Goal: Book appointment/travel/reservation

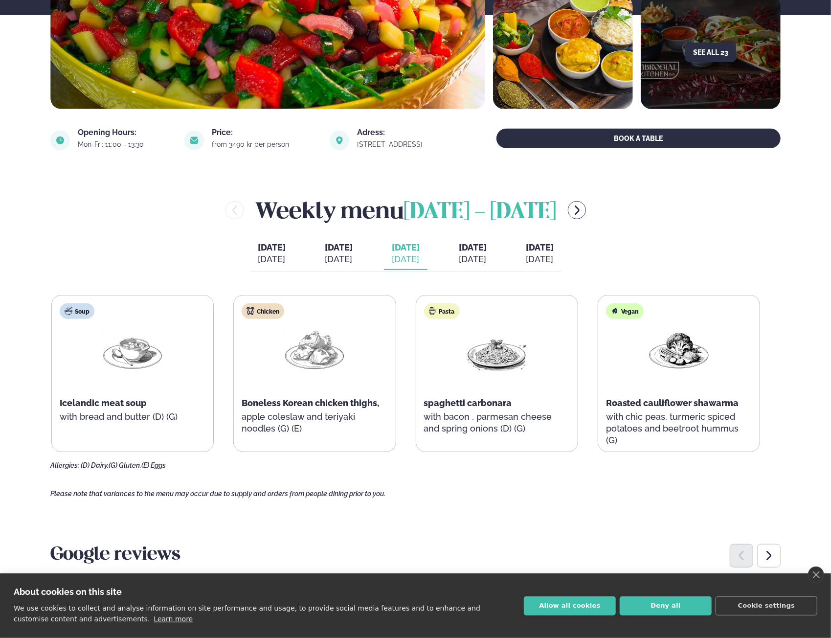
scroll to position [293, 0]
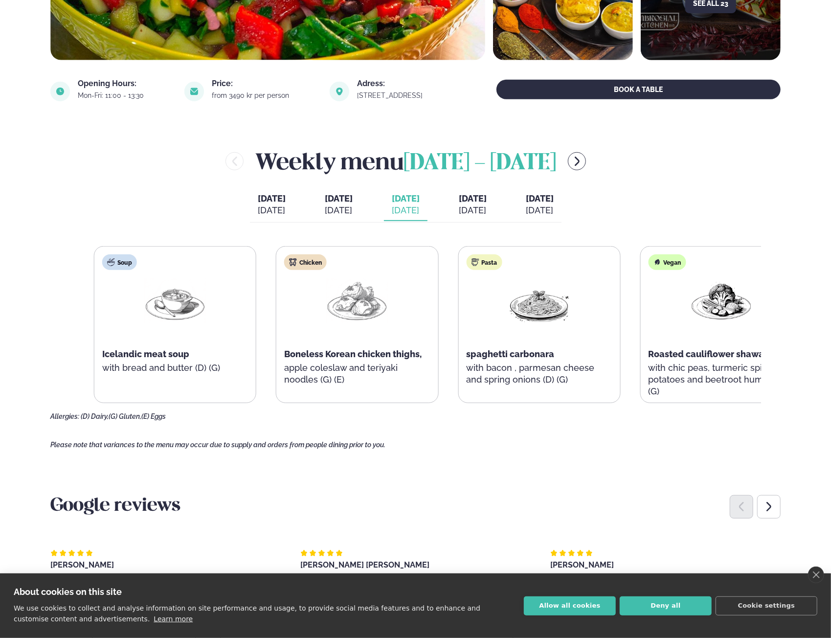
click at [358, 374] on p "apple coleslaw and teriyaki noodles (G) (E)" at bounding box center [357, 373] width 146 height 23
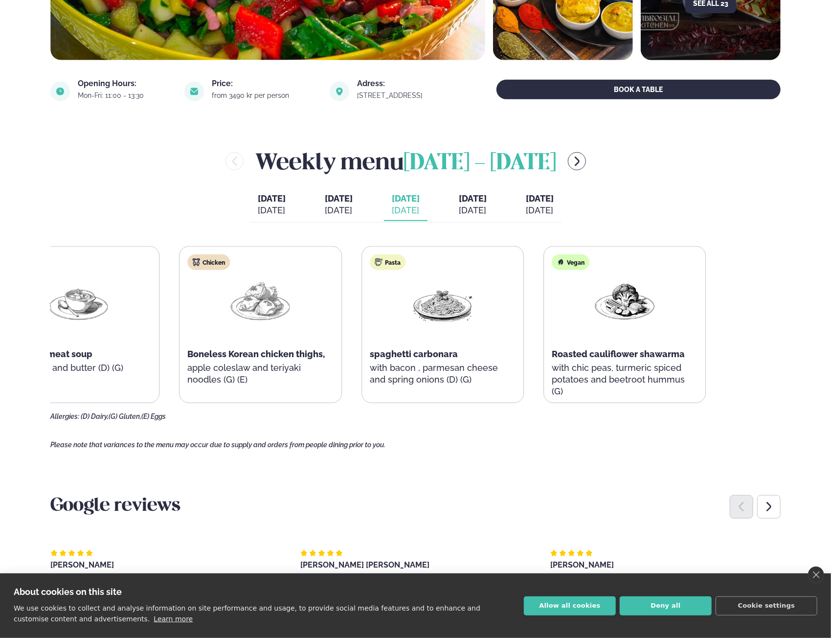
click at [188, 374] on p "apple coleslaw and teriyaki noodles (G) (E)" at bounding box center [261, 373] width 146 height 23
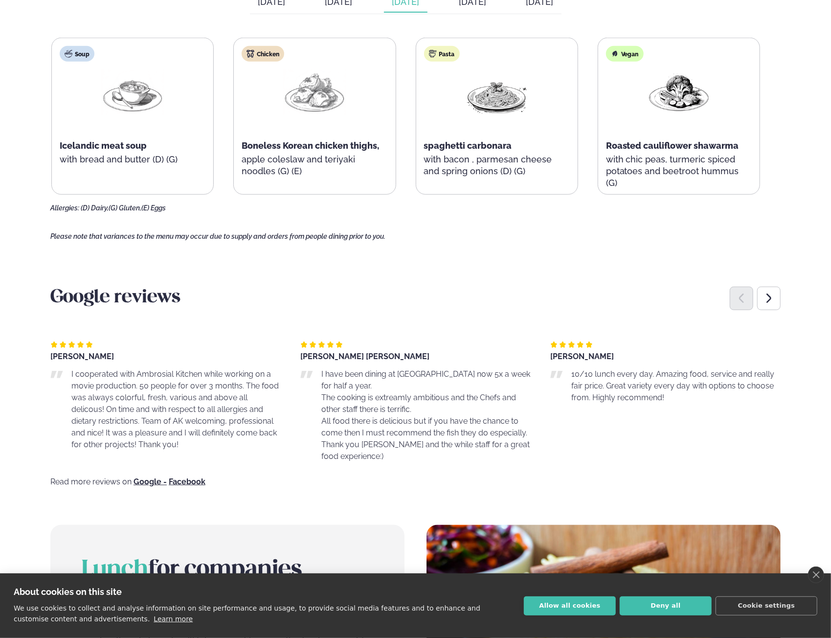
scroll to position [0, 0]
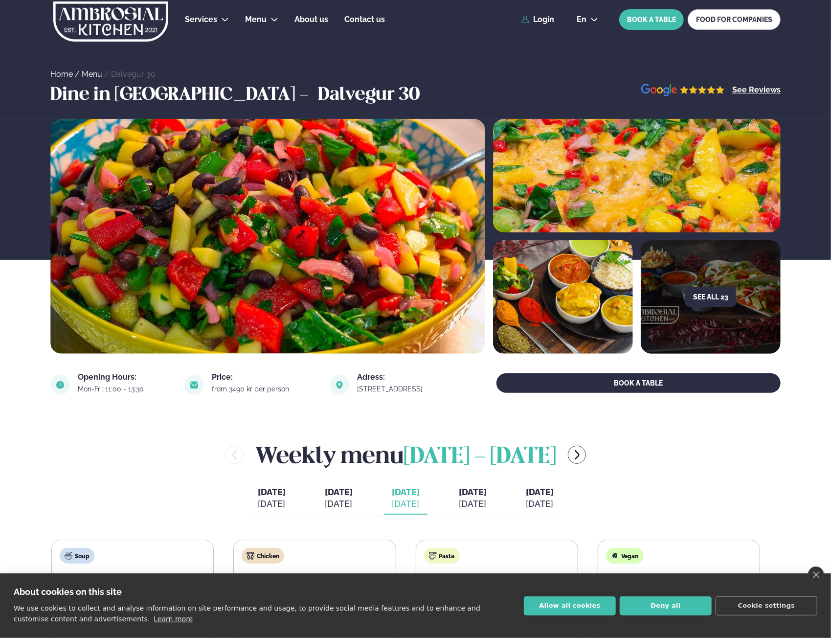
click at [135, 457] on div "Weekly menu [DATE] - [DATE]" at bounding box center [405, 455] width 711 height 32
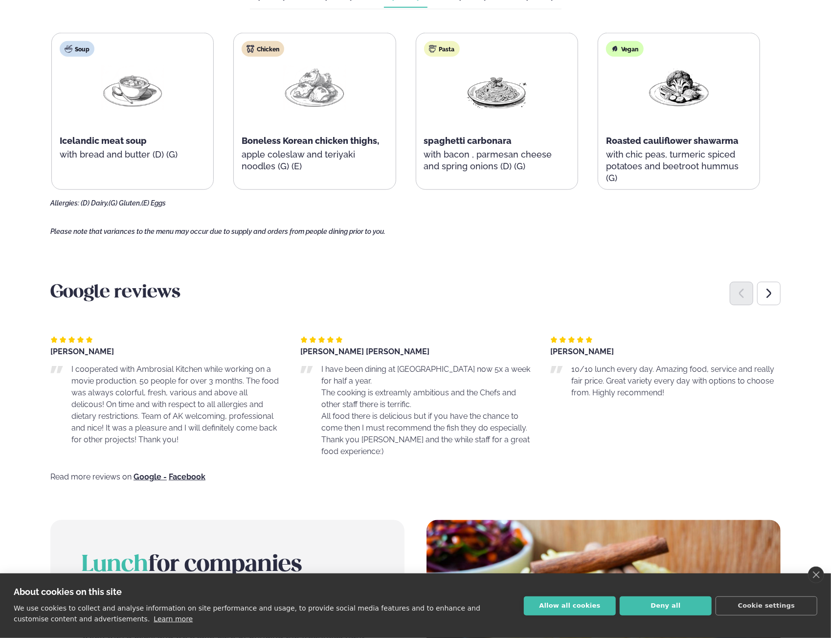
scroll to position [538, 0]
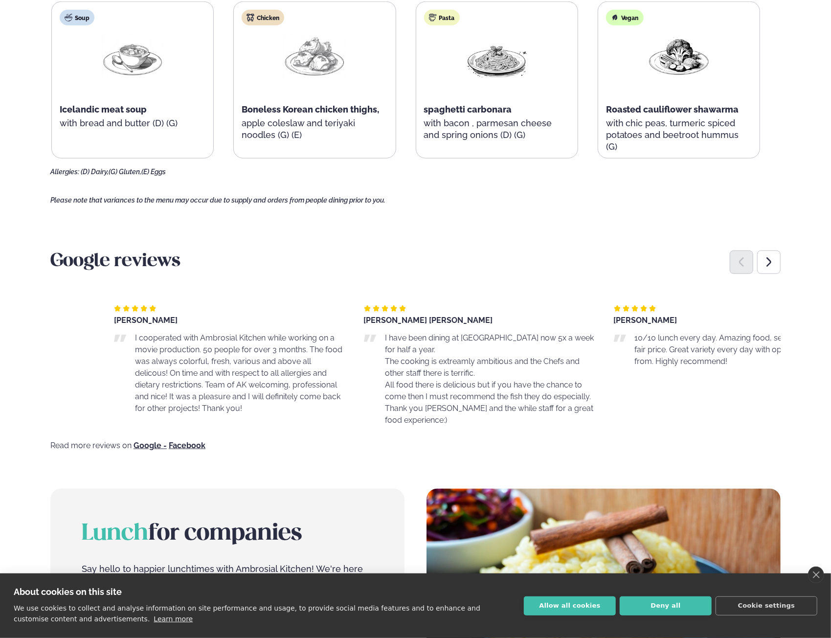
click at [484, 366] on p "The cooking is extreamly ambitious and the Chefs and other staff there is terri…" at bounding box center [489, 367] width 209 height 23
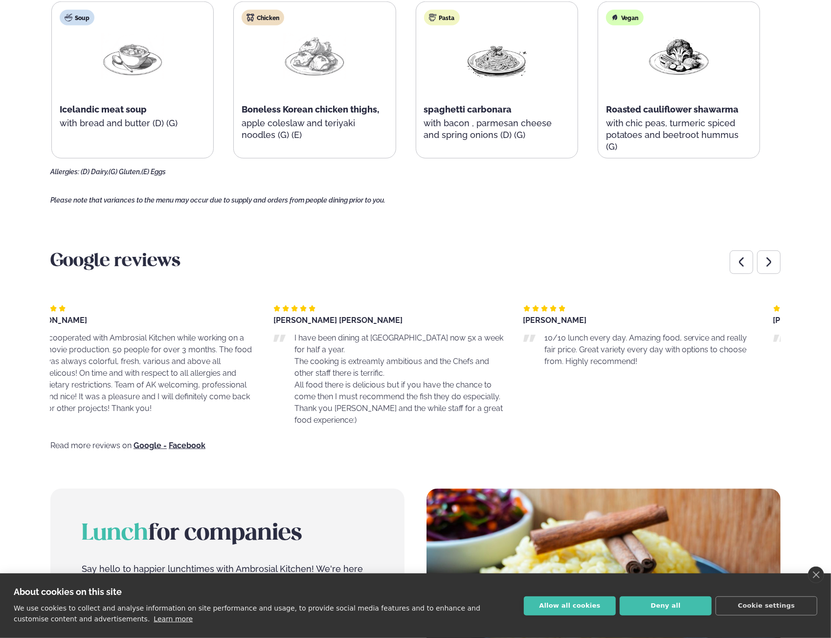
click at [402, 361] on p "The cooking is extreamly ambitious and the Chefs and other staff there is terri…" at bounding box center [398, 367] width 209 height 23
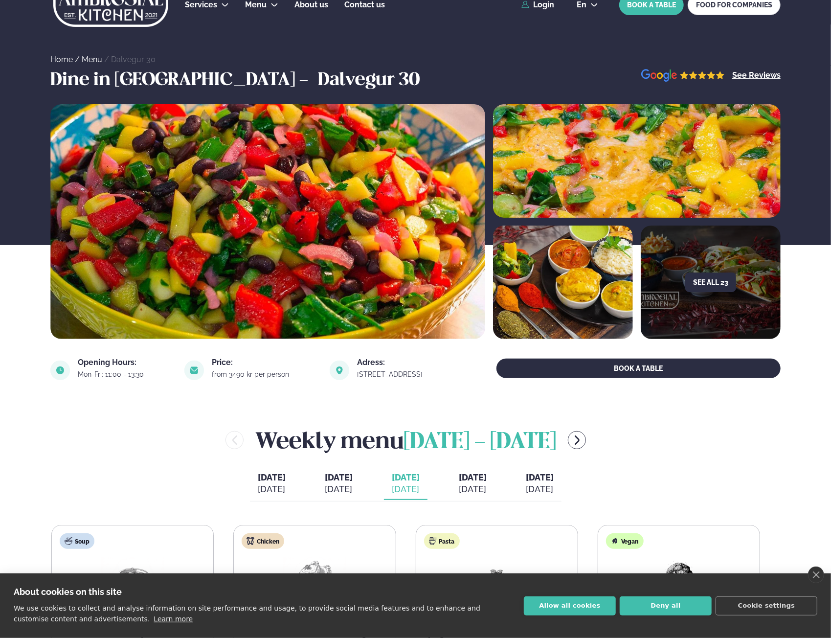
scroll to position [0, 0]
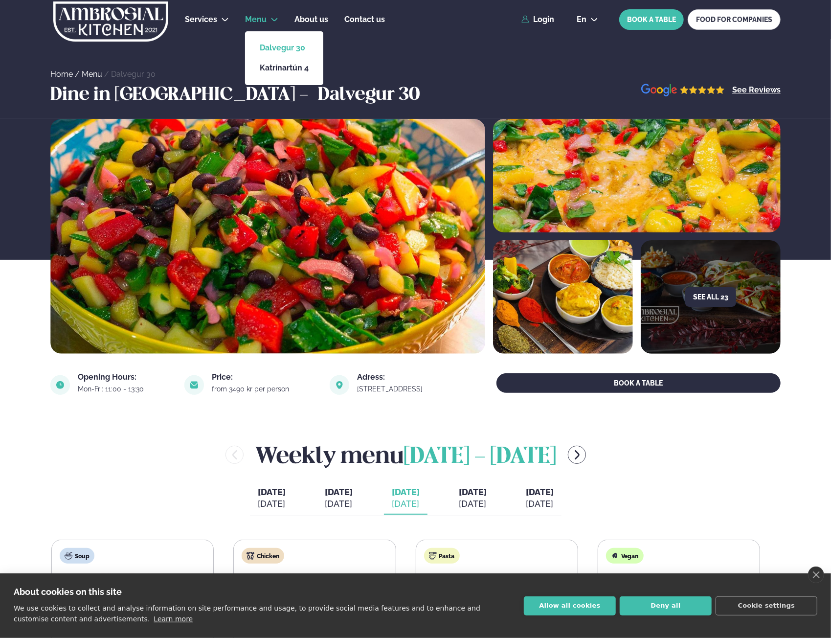
click at [289, 46] on link "Dalvegur 30" at bounding box center [284, 48] width 49 height 8
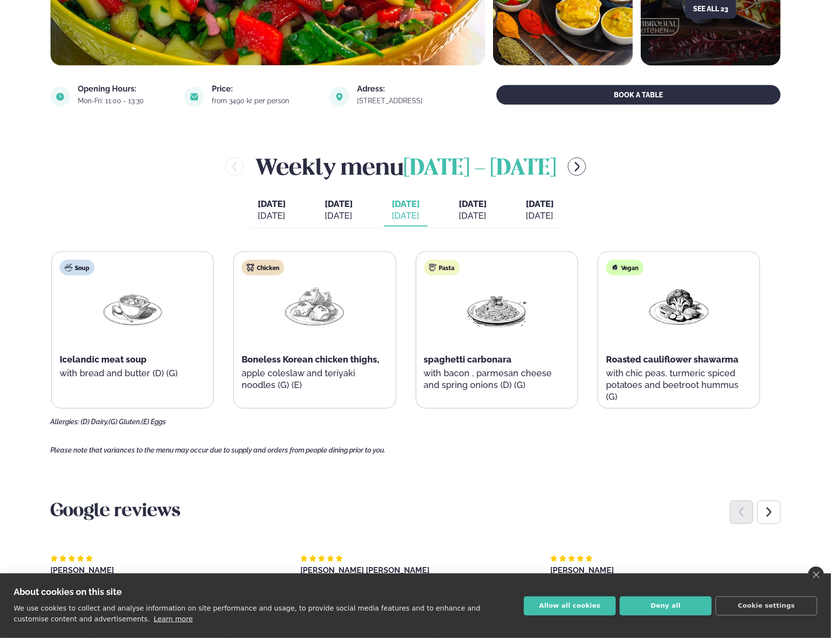
scroll to position [293, 0]
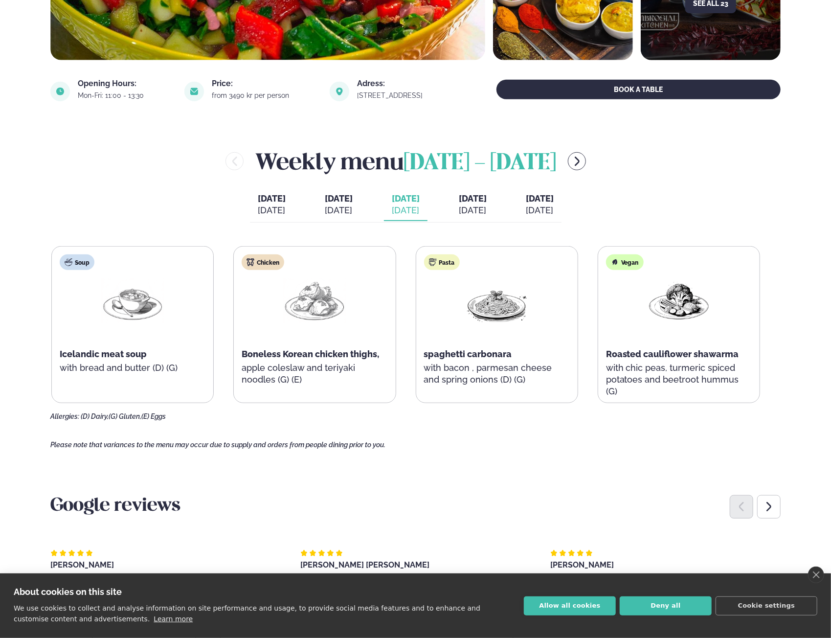
click at [466, 202] on span "[DATE]" at bounding box center [473, 198] width 28 height 10
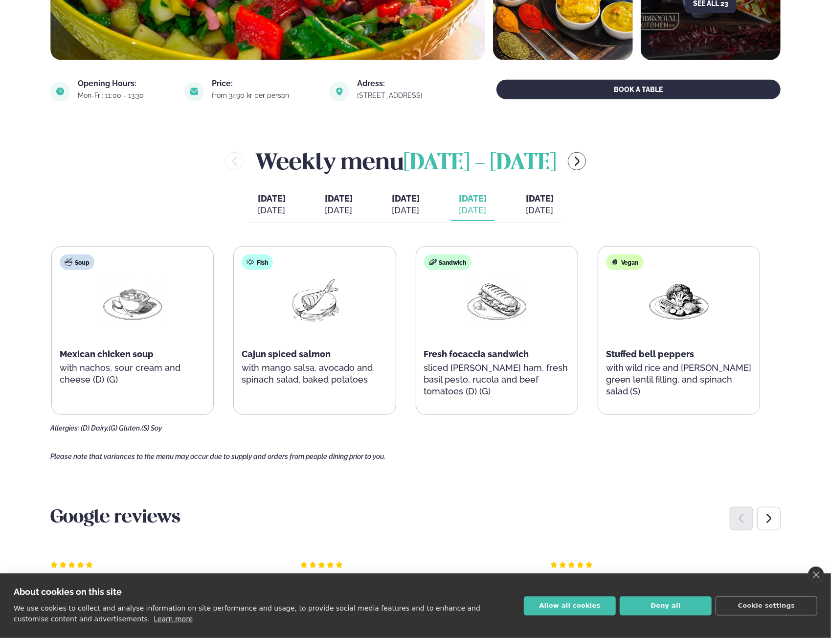
click at [423, 210] on button "[DATE] [PERSON_NAME]. [DATE]" at bounding box center [406, 205] width 44 height 32
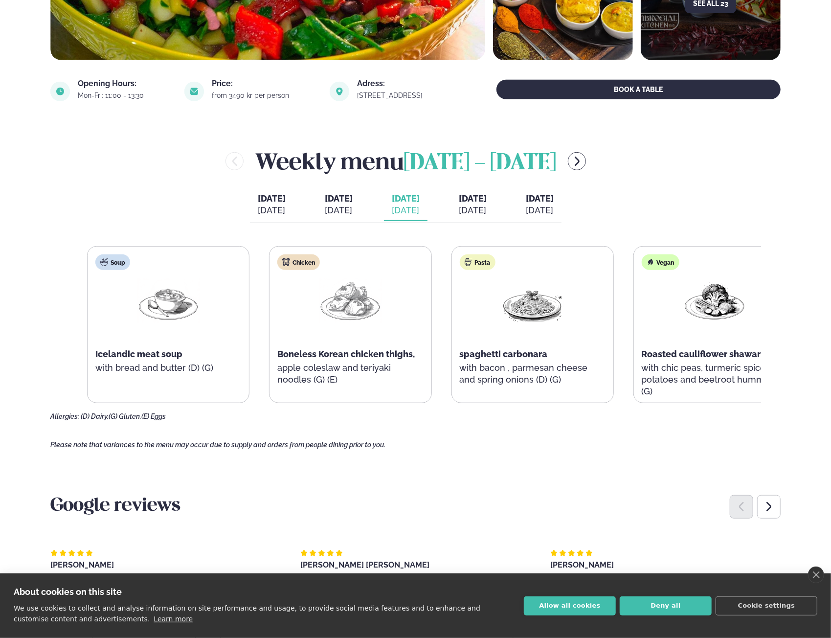
click at [342, 368] on p "apple coleslaw and teriyaki noodles (G) (E)" at bounding box center [350, 373] width 146 height 23
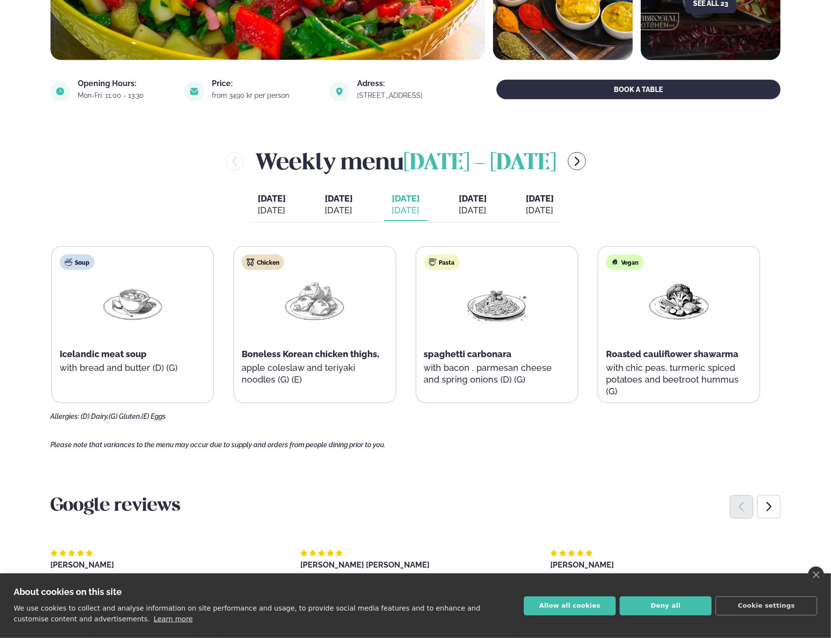
click at [310, 300] on img at bounding box center [314, 300] width 63 height 45
click at [272, 266] on div "Chicken" at bounding box center [263, 262] width 43 height 16
drag, startPoint x: 169, startPoint y: 446, endPoint x: 394, endPoint y: 446, distance: 225.5
click at [368, 446] on span "Please note that variances to the menu may occur due to supply and orders from …" at bounding box center [217, 445] width 335 height 8
click at [483, 456] on main "Home / Menu / Dalvegur 30 Dine in [GEOGRAPHIC_DATA] - [GEOGRAPHIC_DATA] 30 See …" at bounding box center [415, 509] width 789 height 1604
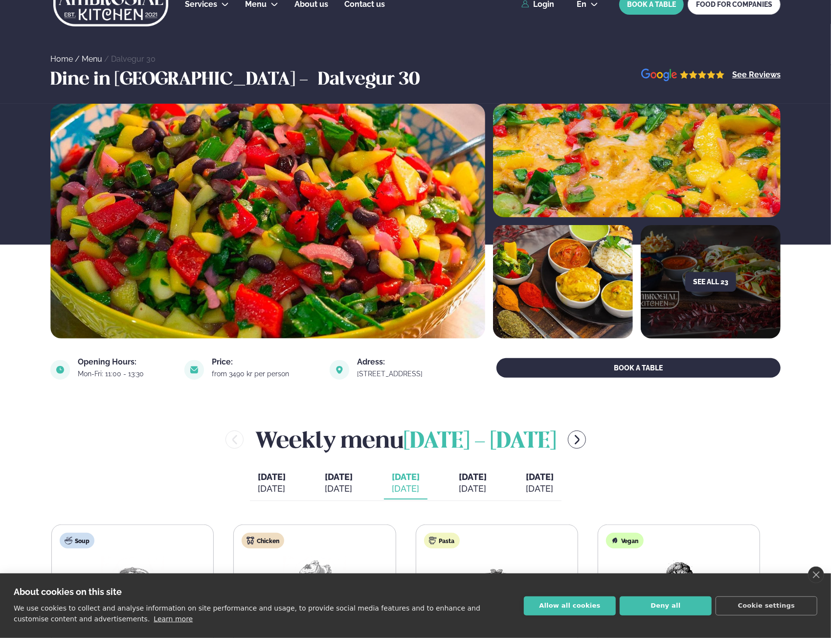
scroll to position [0, 0]
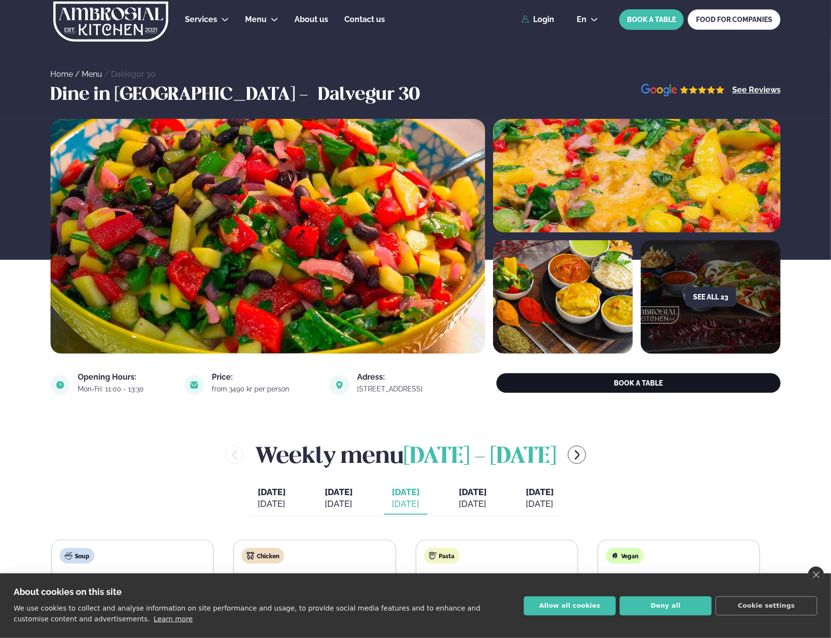
click at [625, 380] on button "BOOK A TABLE" at bounding box center [638, 383] width 284 height 20
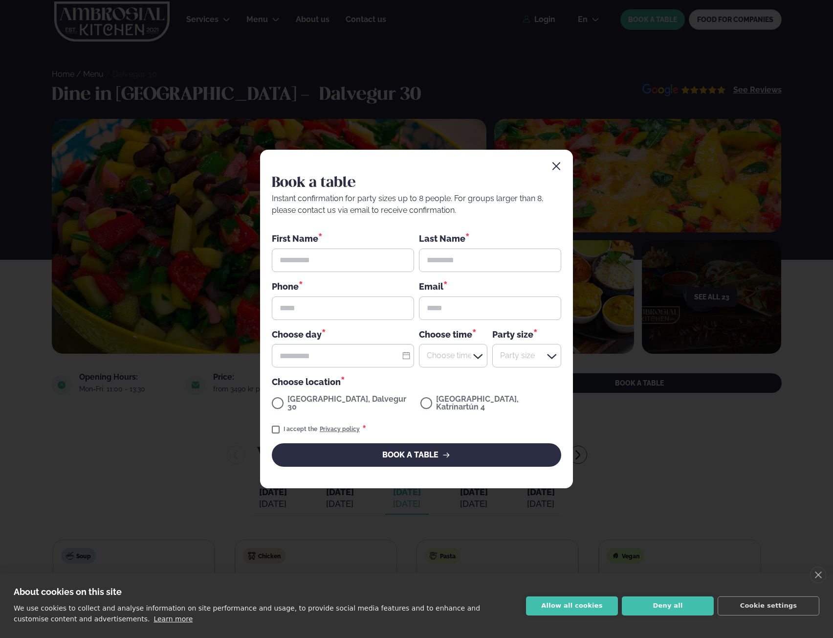
click at [559, 164] on div "Book a table Instant confirmation for party sizes up to 8 people. For groups la…" at bounding box center [416, 319] width 313 height 338
click at [558, 169] on icon "button" at bounding box center [557, 166] width 8 height 8
